Goal: Transaction & Acquisition: Purchase product/service

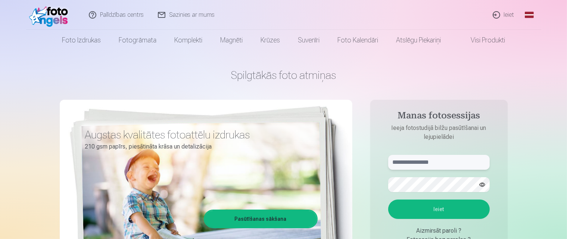
click at [427, 164] on input "text" at bounding box center [438, 162] width 101 height 15
click at [427, 164] on input "***" at bounding box center [438, 162] width 101 height 15
click at [418, 163] on input "**********" at bounding box center [438, 162] width 101 height 15
click at [417, 162] on input "**********" at bounding box center [438, 162] width 101 height 15
click at [388, 200] on button "Ieiet" at bounding box center [438, 209] width 101 height 19
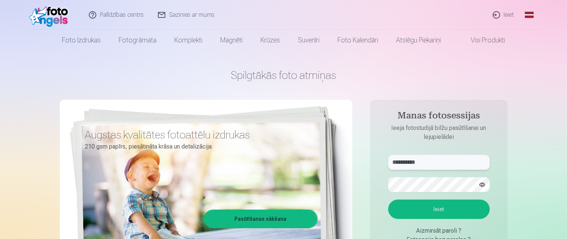
click at [416, 163] on input "**********" at bounding box center [438, 162] width 101 height 15
click at [412, 162] on input "**********" at bounding box center [438, 162] width 101 height 15
click at [413, 162] on input "**********" at bounding box center [438, 162] width 101 height 15
type input "**********"
click at [388, 200] on button "Ieiet" at bounding box center [438, 209] width 101 height 19
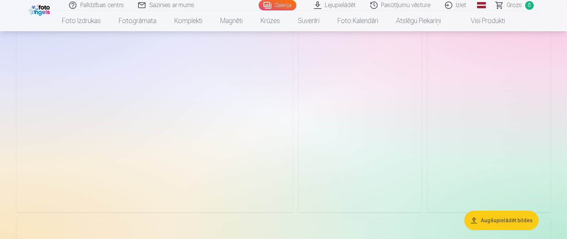
scroll to position [37, 0]
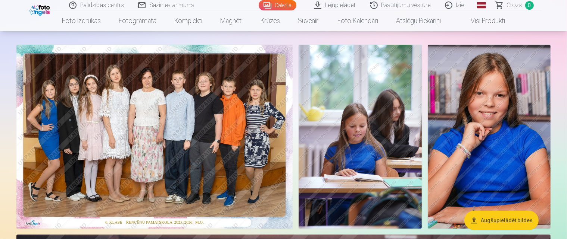
click at [116, 119] on img at bounding box center [154, 137] width 276 height 184
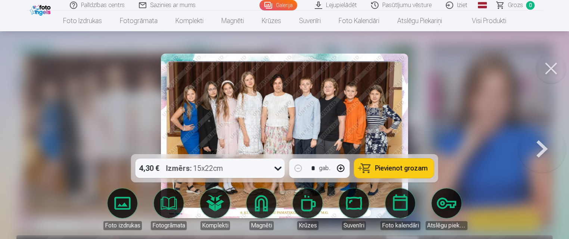
click at [217, 116] on img at bounding box center [284, 136] width 247 height 165
click at [552, 76] on button at bounding box center [551, 69] width 30 height 30
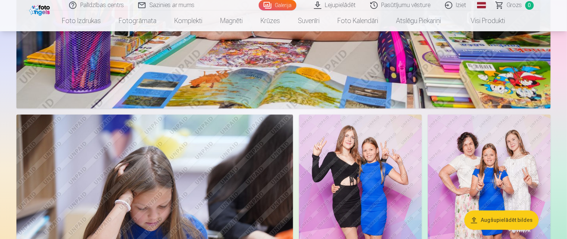
scroll to position [1679, 0]
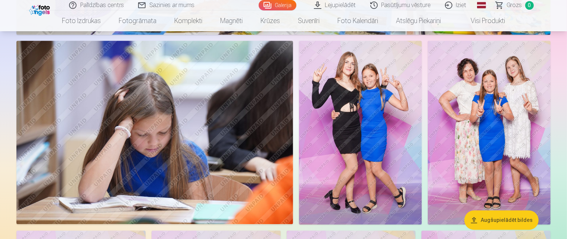
click at [503, 79] on img at bounding box center [489, 133] width 123 height 184
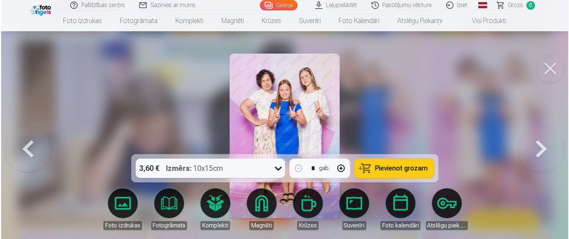
scroll to position [1683, 0]
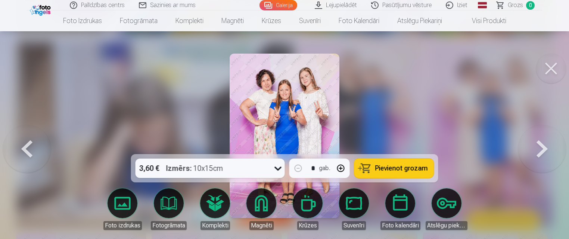
click at [541, 66] on button at bounding box center [551, 69] width 30 height 30
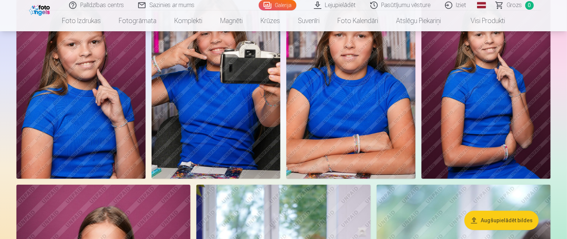
scroll to position [2537, 0]
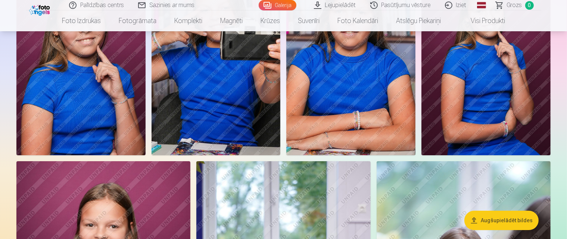
drag, startPoint x: 345, startPoint y: 123, endPoint x: 304, endPoint y: 67, distance: 69.4
click at [304, 67] on img at bounding box center [350, 59] width 129 height 194
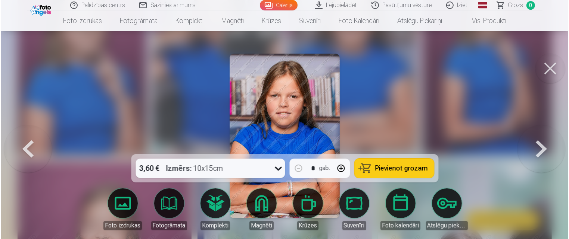
scroll to position [2545, 0]
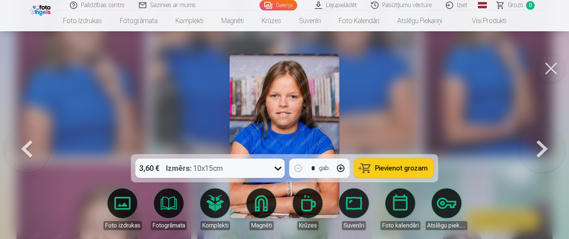
click at [551, 75] on button at bounding box center [551, 69] width 30 height 30
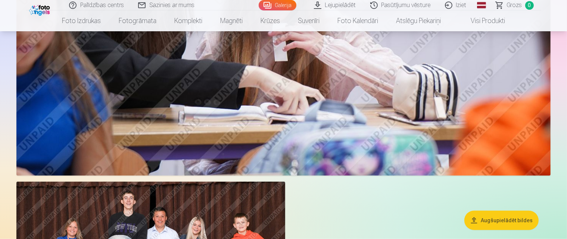
scroll to position [3656, 0]
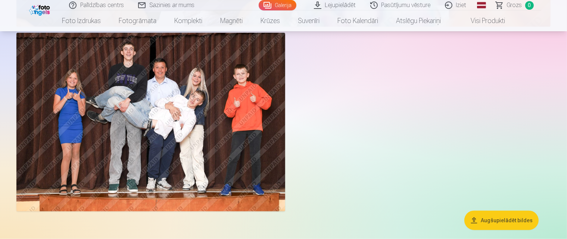
click at [104, 105] on img at bounding box center [150, 122] width 269 height 179
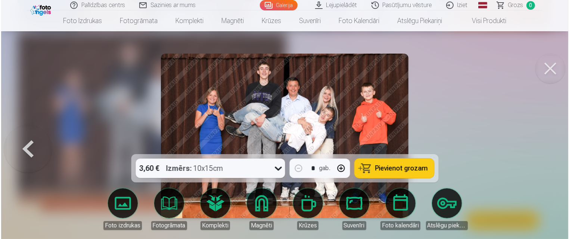
scroll to position [3666, 0]
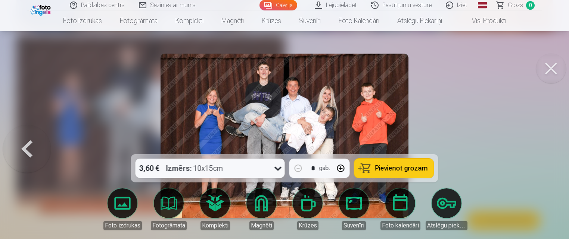
drag, startPoint x: 528, startPoint y: 64, endPoint x: 554, endPoint y: 64, distance: 25.4
click at [554, 64] on button at bounding box center [551, 69] width 30 height 30
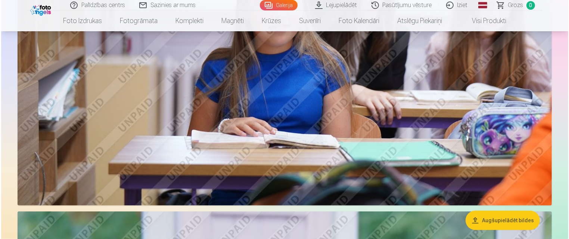
scroll to position [3022, 0]
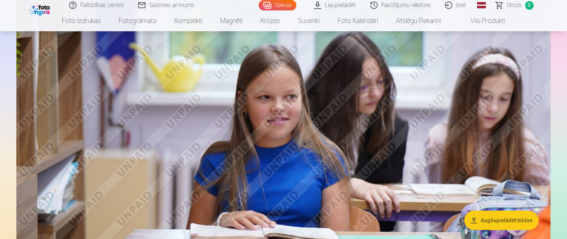
drag, startPoint x: 438, startPoint y: 126, endPoint x: 332, endPoint y: 119, distance: 106.1
click at [332, 119] on img at bounding box center [283, 122] width 534 height 356
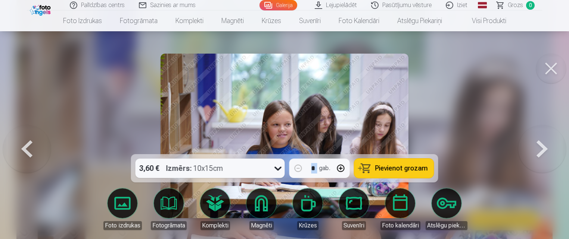
click at [549, 73] on button at bounding box center [551, 69] width 30 height 30
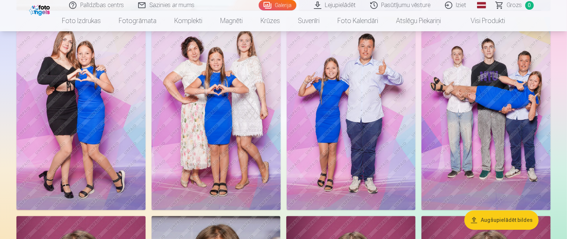
scroll to position [1856, 0]
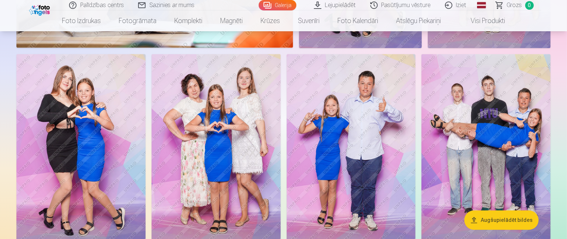
click at [98, 112] on img at bounding box center [80, 151] width 129 height 194
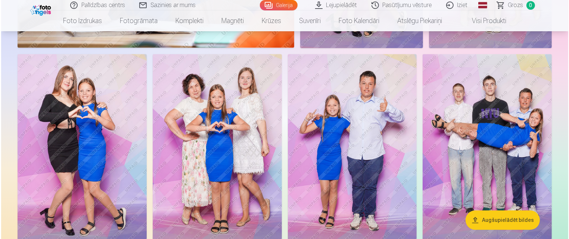
scroll to position [1861, 0]
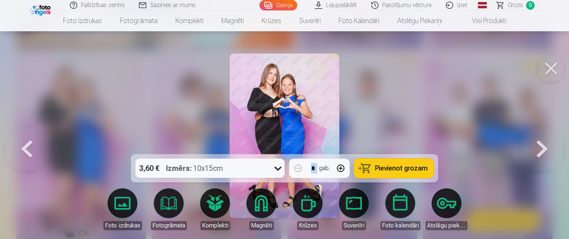
click at [269, 172] on div "3,60 € Izmērs : 10x15cm" at bounding box center [202, 168] width 135 height 19
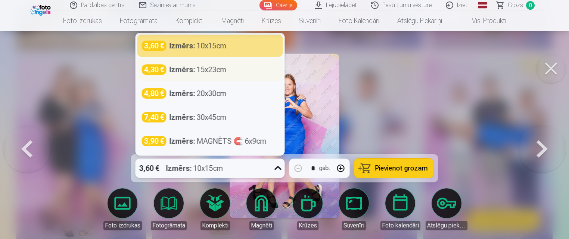
click at [176, 70] on strong "Izmērs :" at bounding box center [182, 70] width 26 height 10
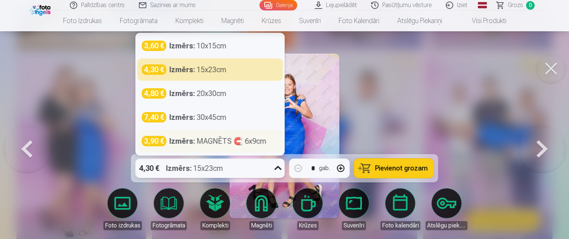
drag, startPoint x: 244, startPoint y: 166, endPoint x: 230, endPoint y: 140, distance: 29.9
click at [244, 163] on div "4,30 € Izmērs : 15x23cm" at bounding box center [202, 168] width 135 height 19
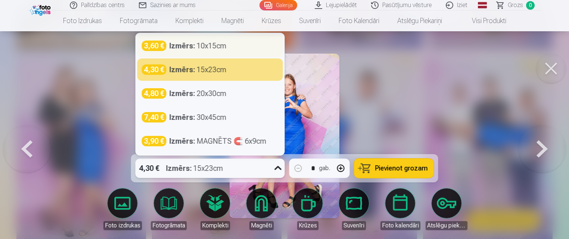
click at [256, 44] on div "3,60 € Izmērs : 10x15cm" at bounding box center [210, 46] width 137 height 10
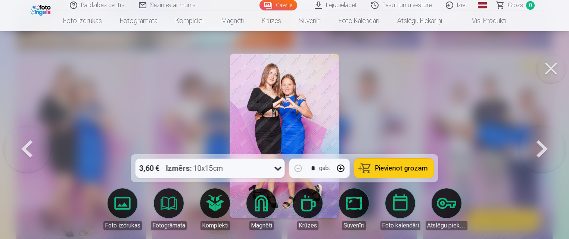
click at [546, 78] on button at bounding box center [551, 69] width 30 height 30
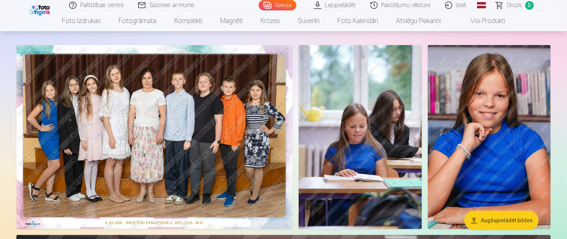
scroll to position [37, 0]
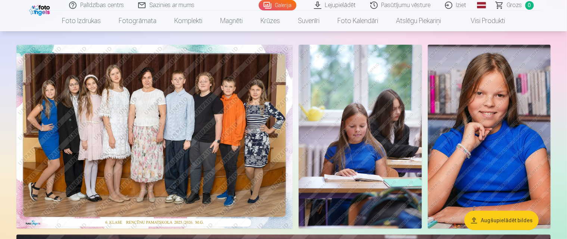
click at [155, 96] on img at bounding box center [154, 137] width 276 height 184
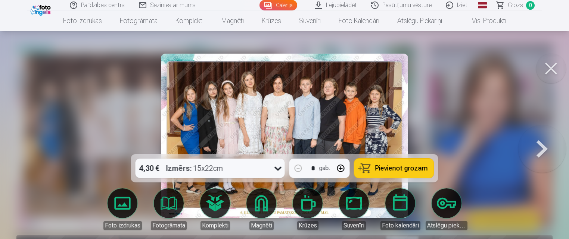
click at [558, 72] on button at bounding box center [551, 69] width 30 height 30
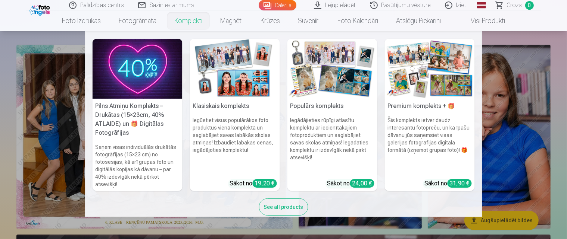
click at [506, 58] on nav "Pilns Atmiņu Komplekts – Drukātas (15×23cm, 40% ATLAIDE) un 🎁 Digitālas Fotogrā…" at bounding box center [283, 124] width 567 height 186
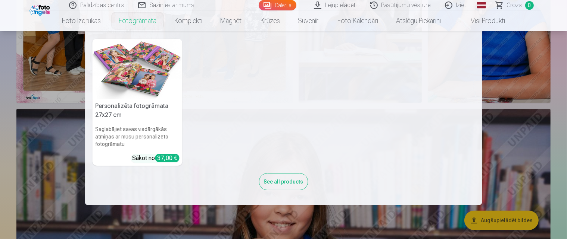
scroll to position [224, 0]
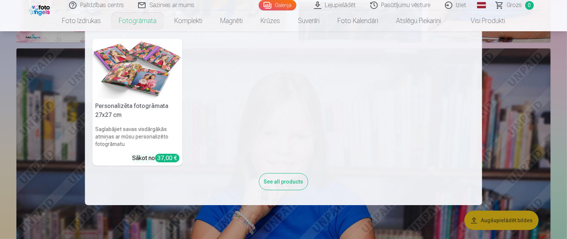
drag, startPoint x: 495, startPoint y: 77, endPoint x: 431, endPoint y: 73, distance: 63.9
click at [495, 77] on nav "Personalizēta fotogrāmata 27x27 cm Saglabājiet savas visdārgākās atmiņas ar mūs…" at bounding box center [283, 118] width 567 height 174
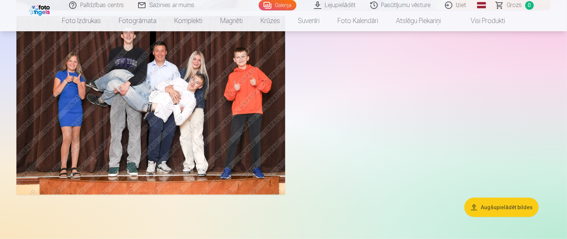
scroll to position [3656, 0]
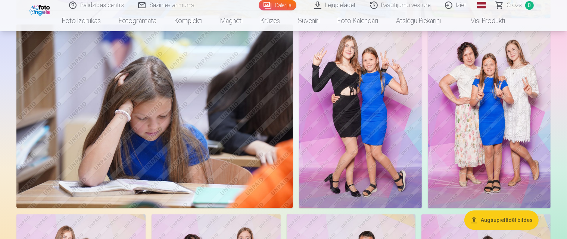
scroll to position [1679, 0]
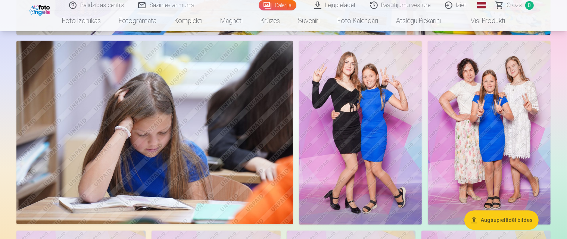
click at [196, 107] on img at bounding box center [154, 133] width 276 height 184
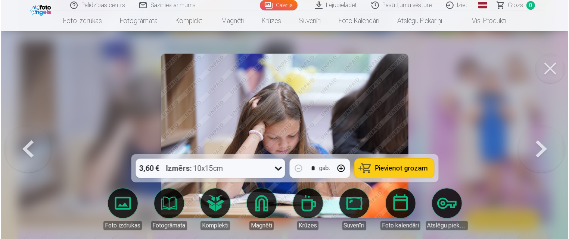
scroll to position [1683, 0]
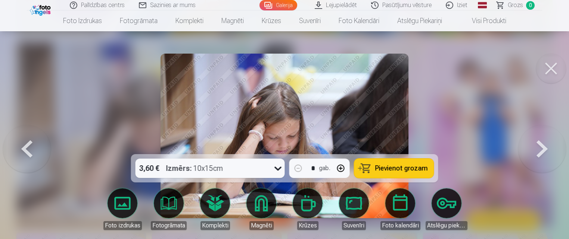
click at [551, 69] on button at bounding box center [551, 69] width 30 height 30
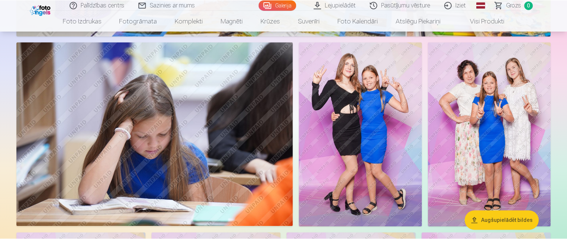
scroll to position [1679, 0]
